Goal: Information Seeking & Learning: Check status

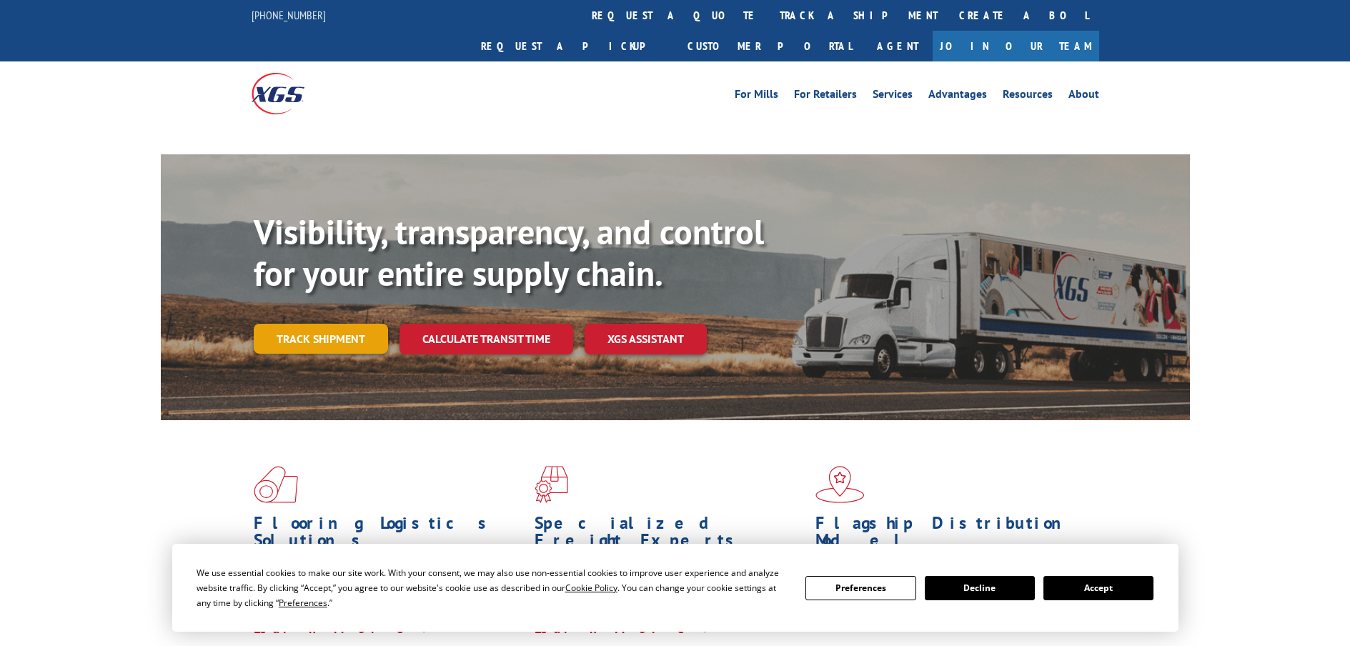
click at [314, 324] on link "Track shipment" at bounding box center [321, 339] width 134 height 30
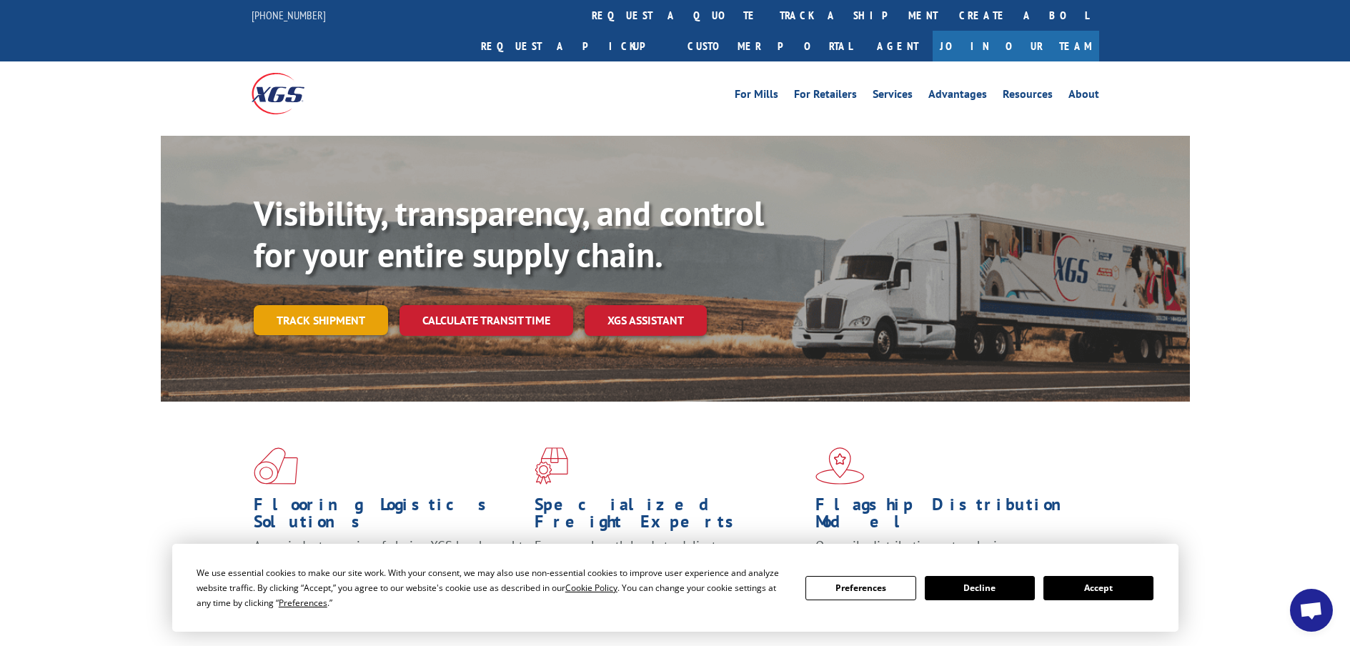
click at [329, 305] on link "Track shipment" at bounding box center [321, 320] width 134 height 30
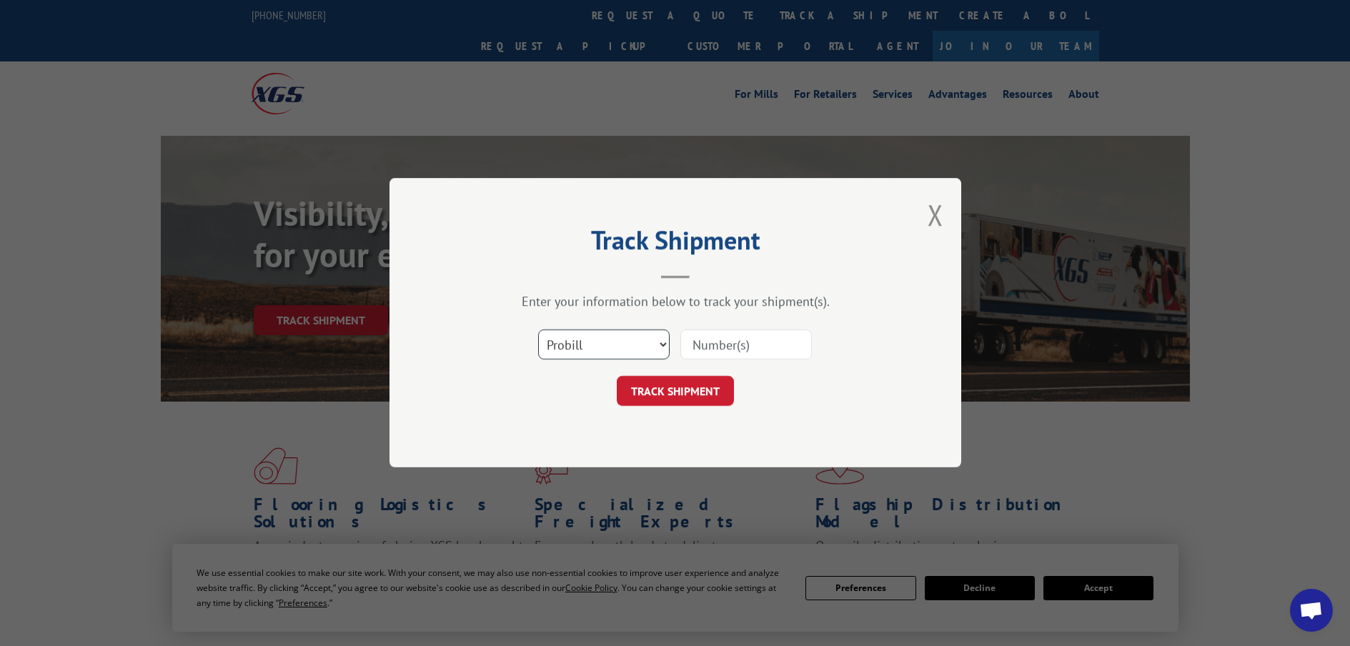
click at [589, 352] on select "Select category... Probill BOL PO" at bounding box center [603, 345] width 131 height 30
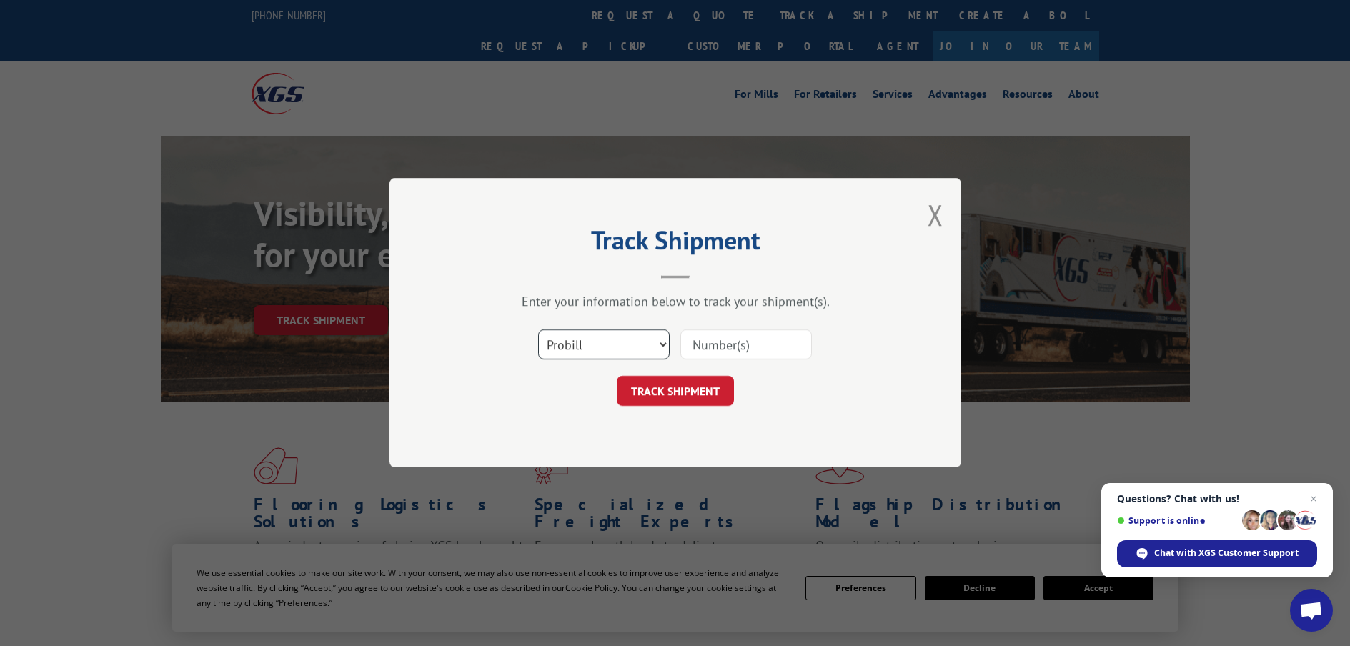
select select "bol"
click at [538, 330] on select "Select category... Probill BOL PO" at bounding box center [603, 345] width 131 height 30
paste input "5576935"
type input "5576935"
click at [649, 397] on button "TRACK SHIPMENT" at bounding box center [675, 391] width 117 height 30
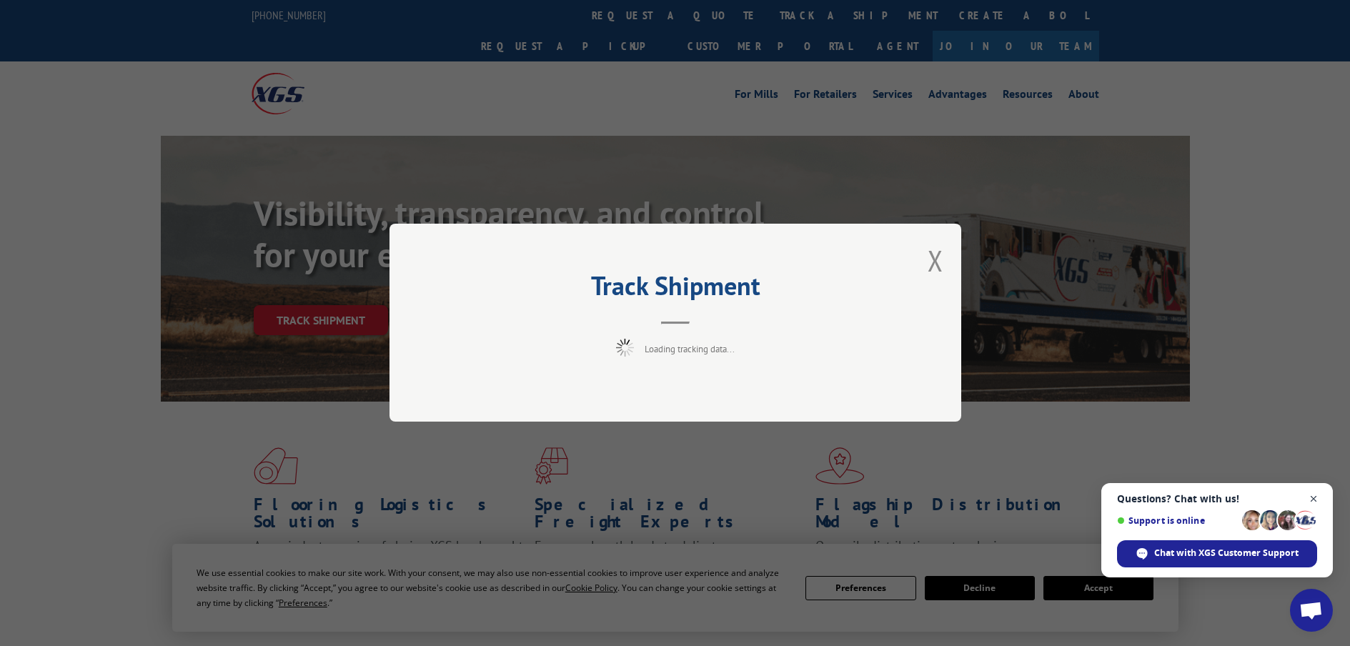
click at [1313, 496] on span "Close chat" at bounding box center [1314, 499] width 18 height 18
